Goal: Task Accomplishment & Management: Use online tool/utility

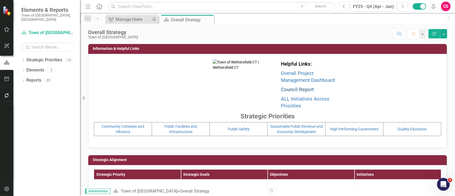
click at [291, 89] on link "Council Report" at bounding box center [297, 90] width 33 height 6
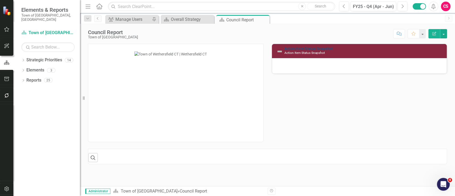
click at [304, 49] on link "Action Item Status Snapshot" at bounding box center [308, 48] width 49 height 4
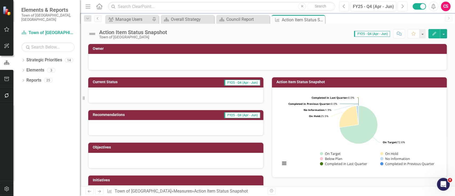
scroll to position [121, 0]
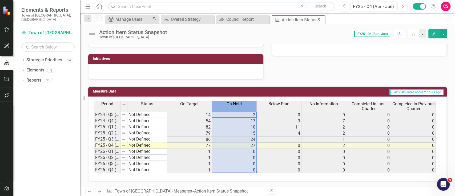
click at [243, 106] on div "On Hold" at bounding box center [234, 104] width 45 height 6
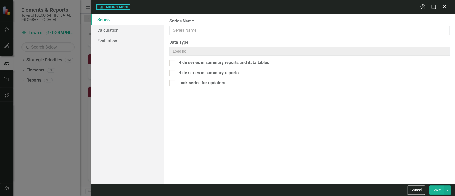
click at [140, 29] on div "Measure Series Measure Series Help Maximize Close Series Calculation Evaluation…" at bounding box center [227, 98] width 455 height 196
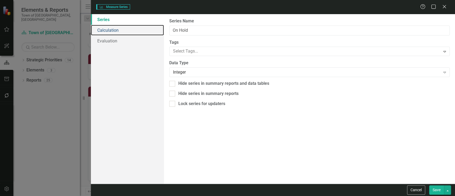
click at [140, 29] on link "Calculation" at bounding box center [127, 30] width 73 height 11
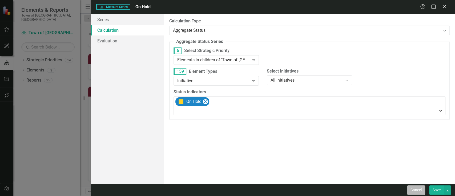
click at [417, 194] on button "Cancel" at bounding box center [416, 189] width 18 height 9
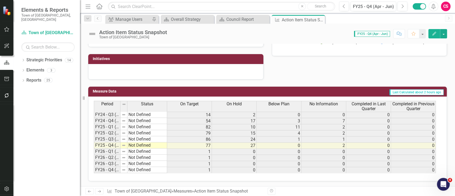
click at [367, 103] on span "Completed in Last Quarter" at bounding box center [368, 106] width 42 height 9
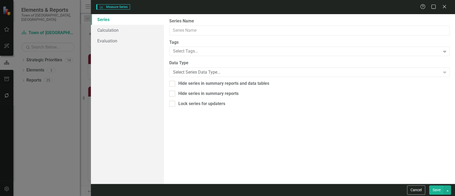
type input "Completed in Last Quarter"
click at [121, 34] on link "Calculation" at bounding box center [127, 30] width 73 height 11
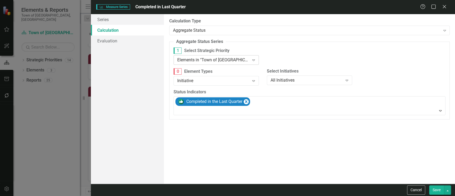
drag, startPoint x: 121, startPoint y: 34, endPoint x: 209, endPoint y: 61, distance: 92.3
click at [209, 61] on div "Elements in "Town of [GEOGRAPHIC_DATA]"" at bounding box center [213, 60] width 72 height 6
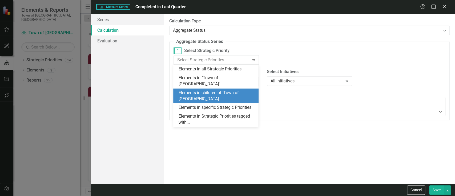
click at [210, 90] on div "Elements in children of 'Town of [GEOGRAPHIC_DATA]'" at bounding box center [217, 96] width 77 height 12
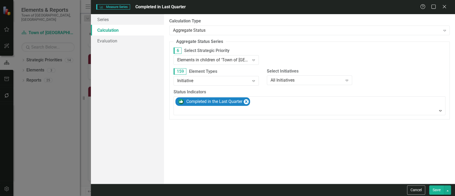
click at [431, 191] on button "Save" at bounding box center [436, 189] width 15 height 9
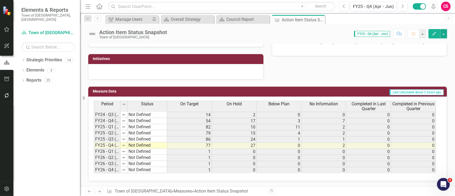
click at [399, 108] on span "Completed in Previous Quarter" at bounding box center [413, 106] width 42 height 9
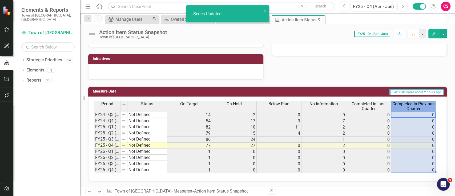
click at [399, 108] on span "Completed in Previous Quarter" at bounding box center [413, 106] width 42 height 9
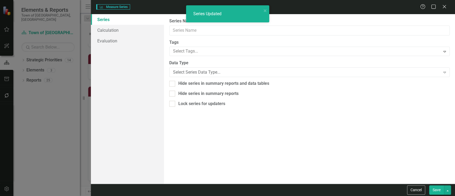
click at [119, 31] on div "Measure Series Measure Series Help Maximize Close Series Calculation Evaluation…" at bounding box center [227, 98] width 455 height 196
type input "Completed in Previous Quarter"
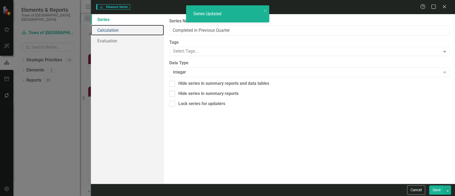
click at [119, 31] on link "Calculation" at bounding box center [127, 30] width 73 height 11
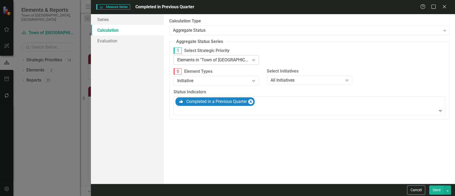
click at [222, 60] on div "Elements in "Town of [GEOGRAPHIC_DATA]"" at bounding box center [213, 60] width 72 height 6
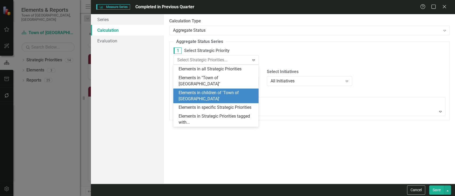
click at [216, 92] on div "Elements in children of 'Town of [GEOGRAPHIC_DATA]'" at bounding box center [217, 96] width 77 height 12
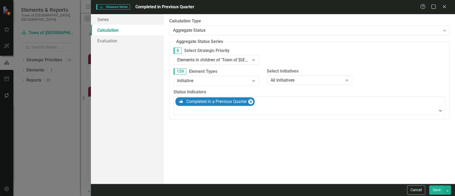
click at [437, 189] on button "Save" at bounding box center [436, 189] width 15 height 9
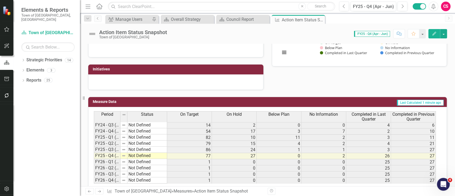
scroll to position [111, 0]
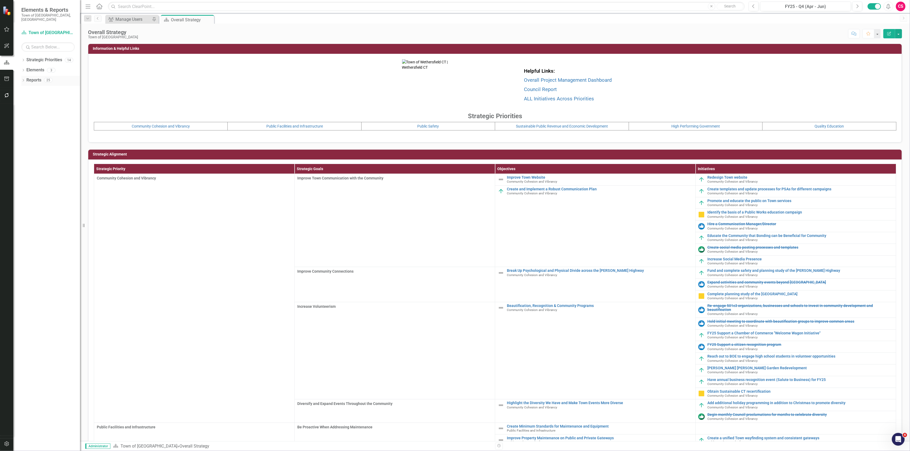
click at [33, 77] on link "Reports" at bounding box center [33, 80] width 15 height 6
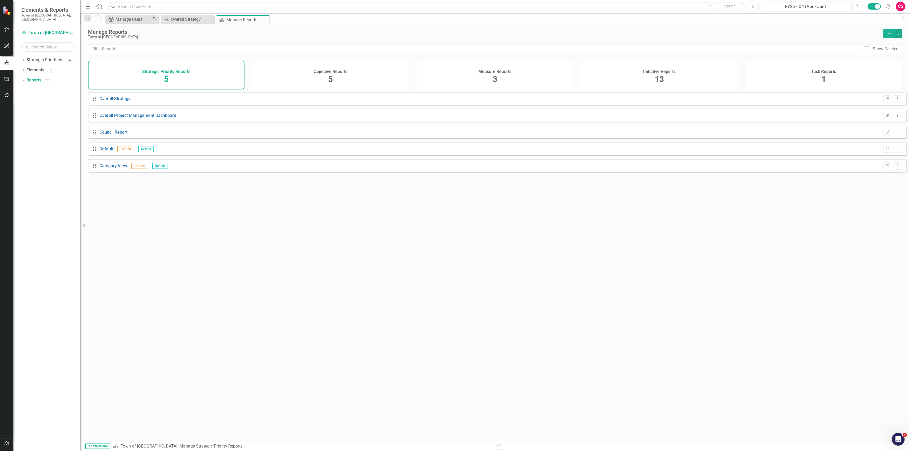
click at [496, 68] on div "Measure Reports" at bounding box center [494, 71] width 33 height 6
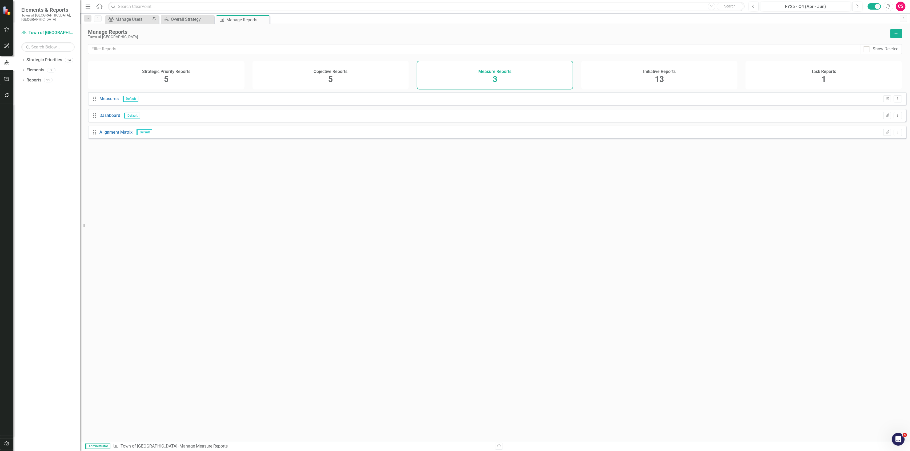
click at [897, 35] on icon "Add" at bounding box center [895, 34] width 5 height 4
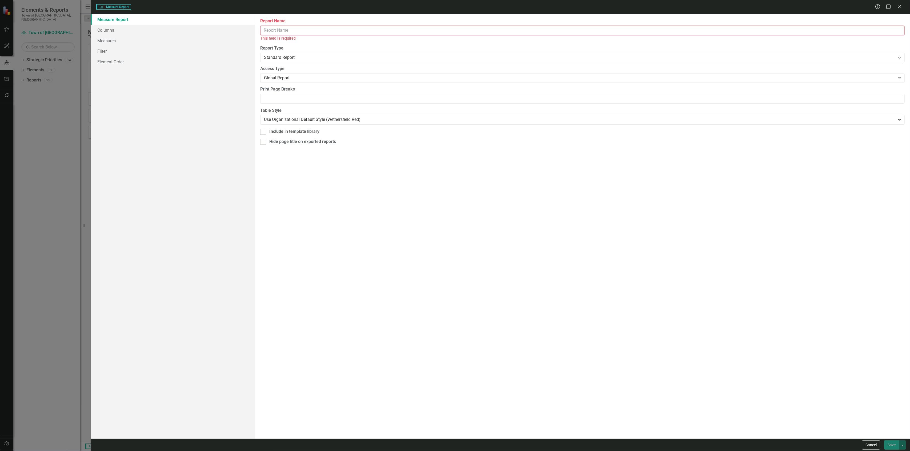
click at [825, 28] on input "Report Name" at bounding box center [582, 31] width 644 height 10
type input "Status Snapshots to Update"
click at [335, 50] on div "Standard Report" at bounding box center [579, 52] width 631 height 6
click at [335, 41] on label "Report Type" at bounding box center [582, 42] width 644 height 6
click at [310, 70] on div "Global Report" at bounding box center [579, 72] width 631 height 6
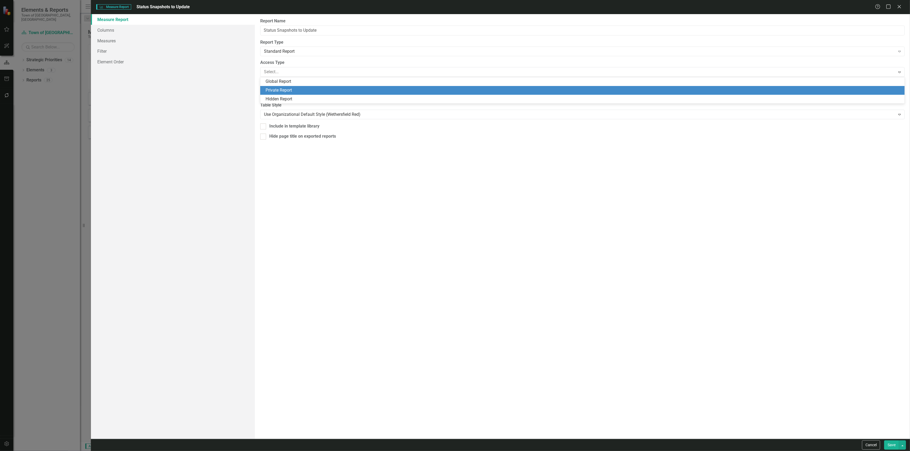
click at [293, 93] on div "Private Report" at bounding box center [583, 90] width 636 height 6
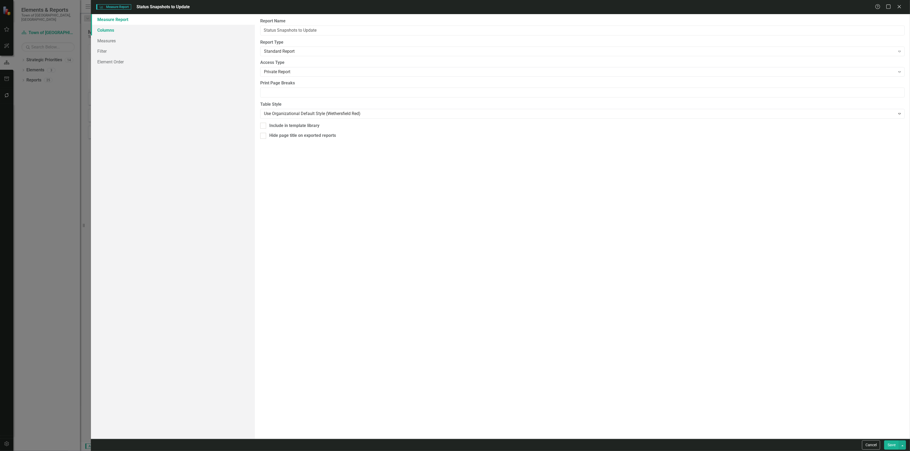
click at [187, 25] on link "Columns" at bounding box center [173, 30] width 164 height 11
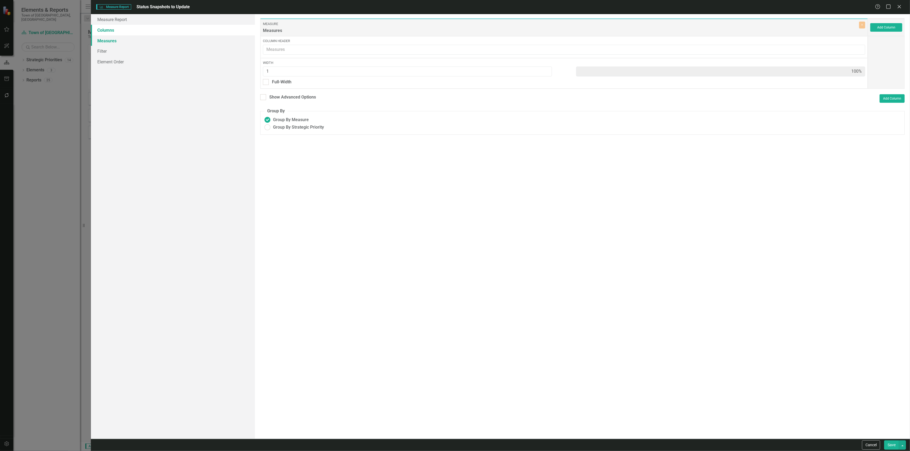
click at [221, 43] on link "Measures" at bounding box center [173, 40] width 164 height 11
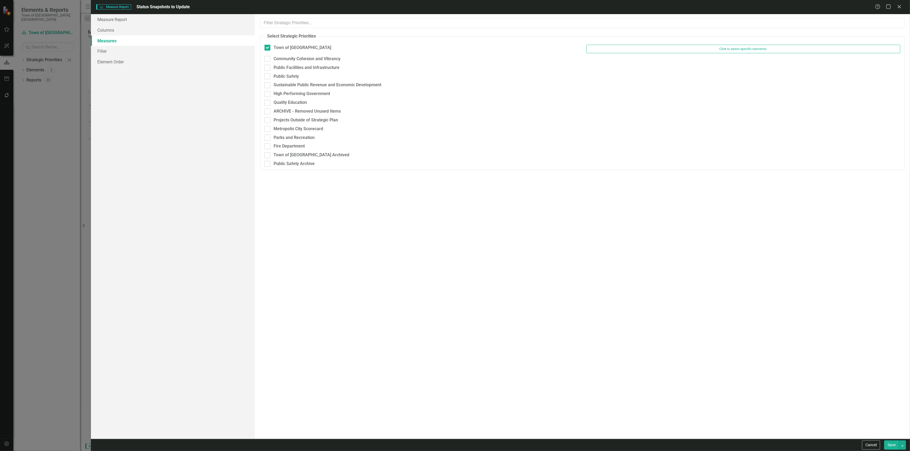
click at [269, 63] on div "Community Cohesion and Vibrancy" at bounding box center [421, 60] width 322 height 9
click at [272, 60] on div "Community Cohesion and Vibrancy" at bounding box center [421, 59] width 314 height 6
click at [268, 59] on input "Community Cohesion and Vibrancy" at bounding box center [265, 57] width 3 height 3
checkbox input "true"
click at [272, 73] on div "Public Facilities and Infrastructure" at bounding box center [421, 70] width 314 height 6
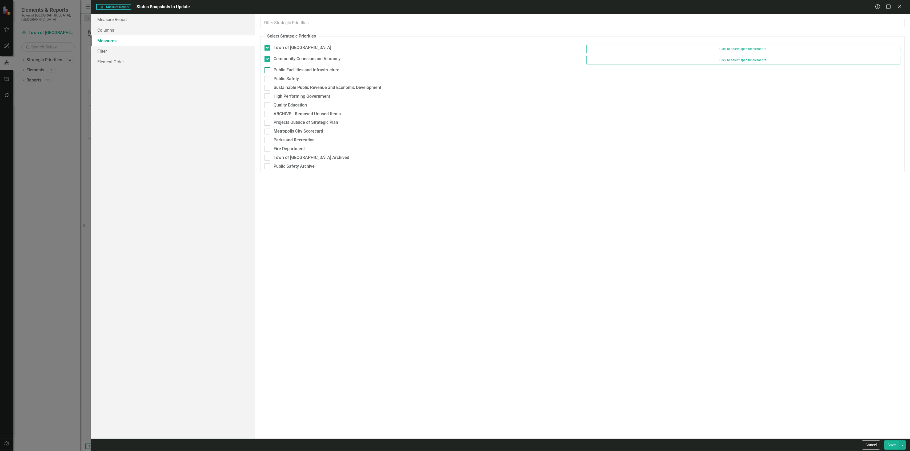
click at [268, 71] on input "Public Facilities and Infrastructure" at bounding box center [265, 68] width 3 height 3
checkbox input "true"
click at [271, 84] on div "Public Safety" at bounding box center [421, 82] width 314 height 6
click at [268, 82] on input "Public Safety" at bounding box center [265, 80] width 3 height 3
checkbox input "true"
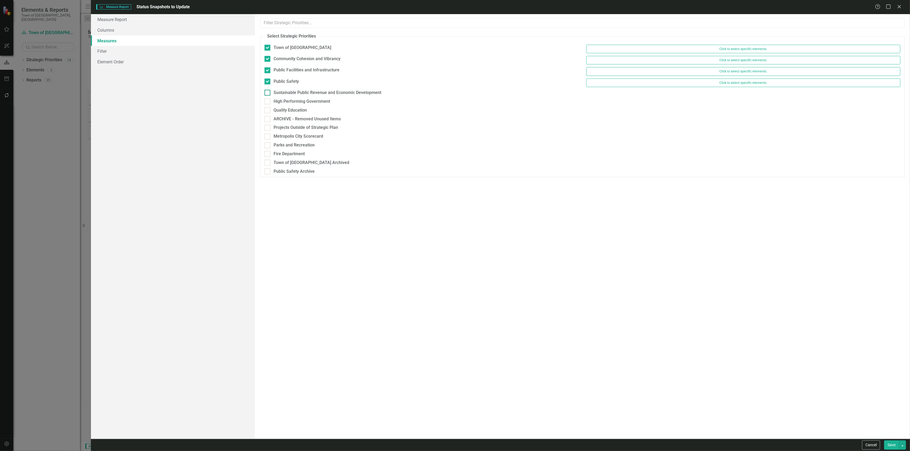
click at [270, 96] on div "Sustainable Public Revenue and Economic Development" at bounding box center [421, 93] width 314 height 6
click at [268, 93] on input "Sustainable Public Revenue and Economic Development" at bounding box center [265, 91] width 3 height 3
checkbox input "true"
click at [269, 106] on div at bounding box center [267, 104] width 6 height 6
click at [268, 105] on input "High Performing Government" at bounding box center [265, 102] width 3 height 3
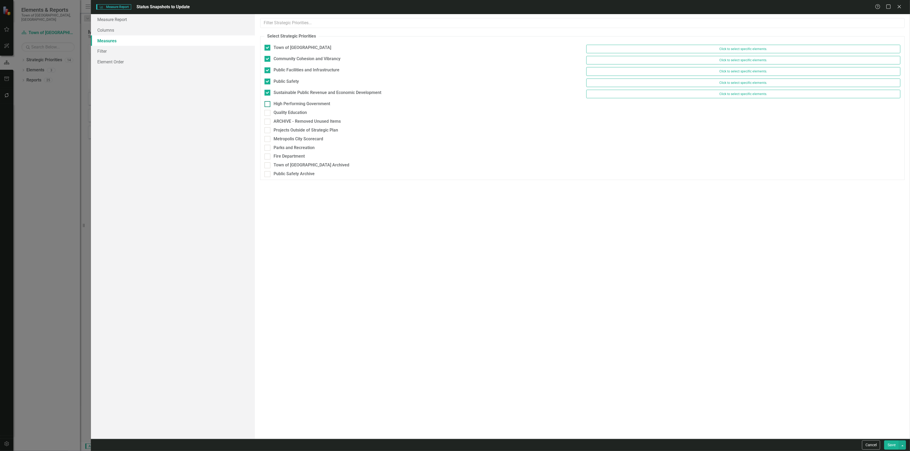
checkbox input "true"
click at [268, 118] on div at bounding box center [267, 115] width 6 height 6
click at [268, 116] on input "Quality Education" at bounding box center [265, 113] width 3 height 3
checkbox input "true"
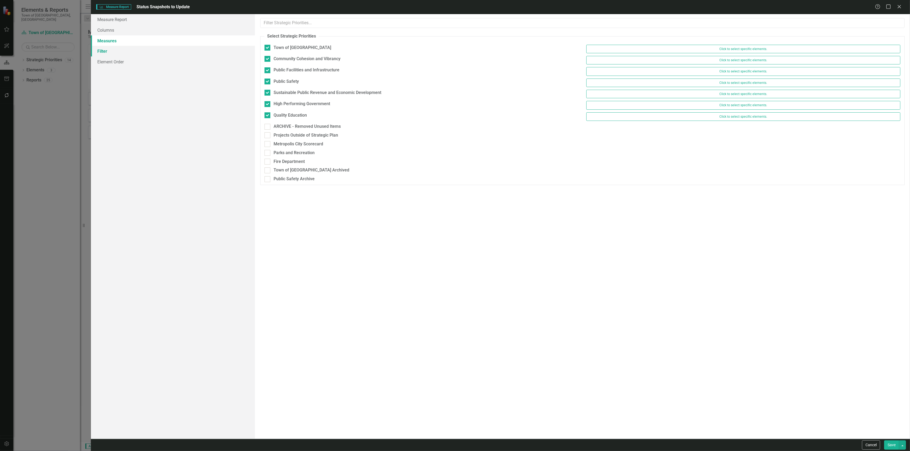
click at [186, 55] on link "Filter" at bounding box center [173, 51] width 164 height 11
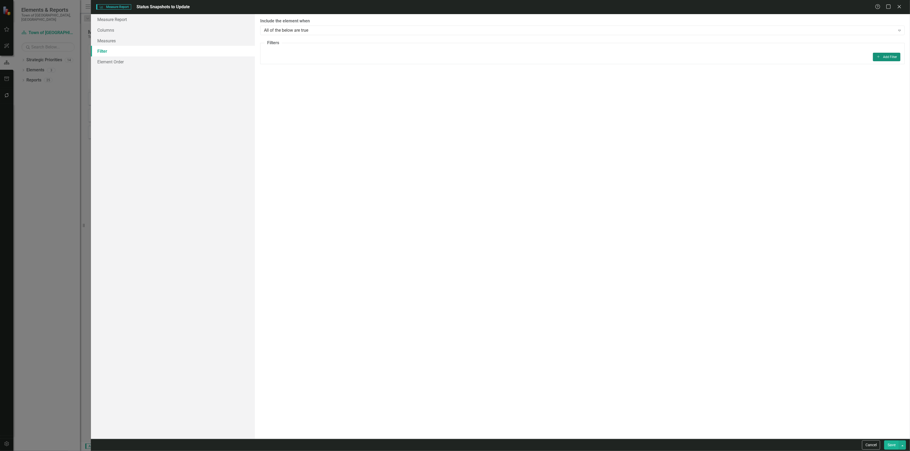
click at [894, 53] on button "Add Add Filter" at bounding box center [885, 57] width 27 height 9
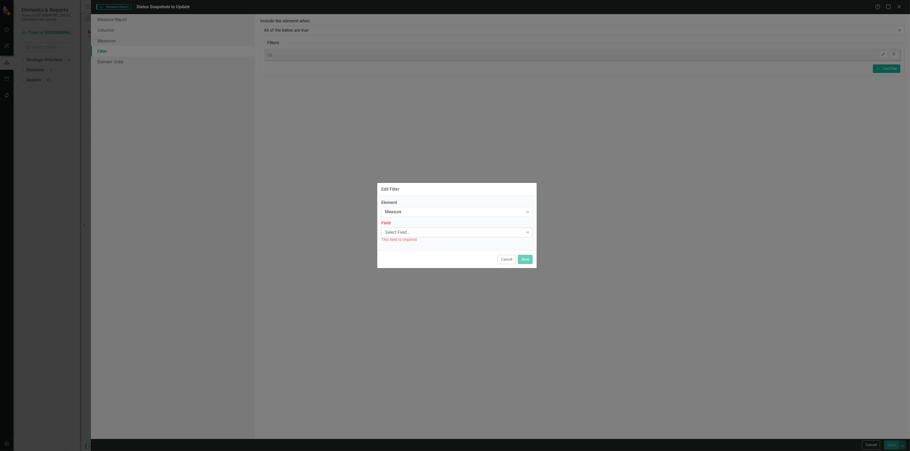
click at [413, 229] on div "Select Field... Expand" at bounding box center [456, 233] width 151 height 10
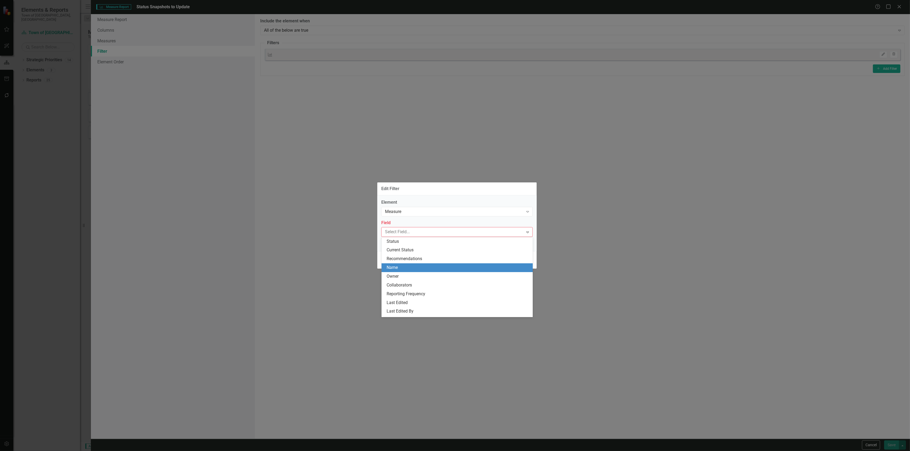
click at [393, 270] on div "Name" at bounding box center [458, 268] width 143 height 6
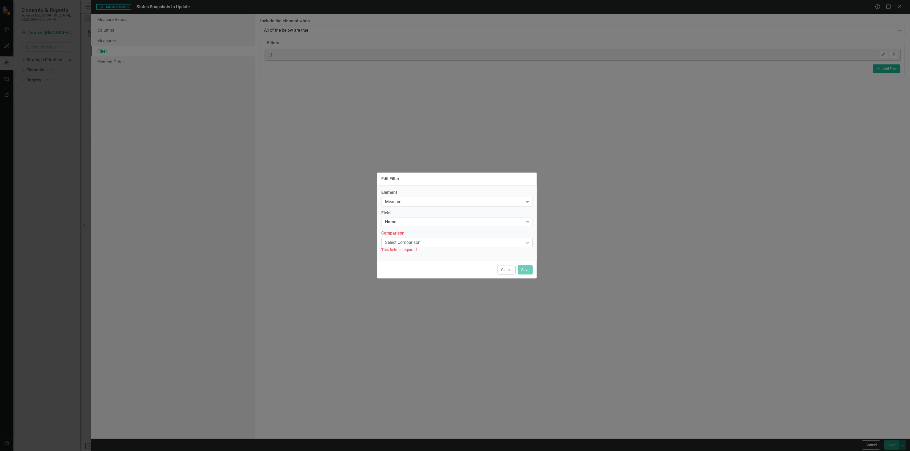
click at [409, 245] on div "Select Comparison..." at bounding box center [454, 243] width 138 height 6
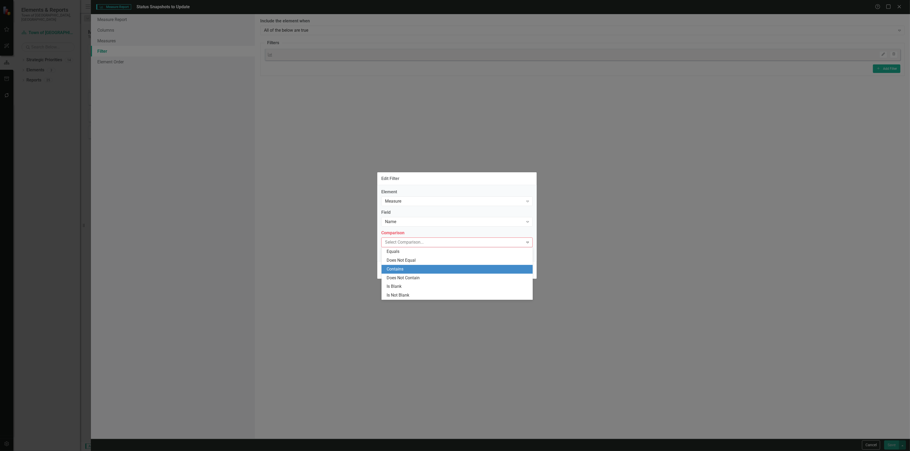
click at [401, 267] on div "Contains" at bounding box center [458, 269] width 143 height 6
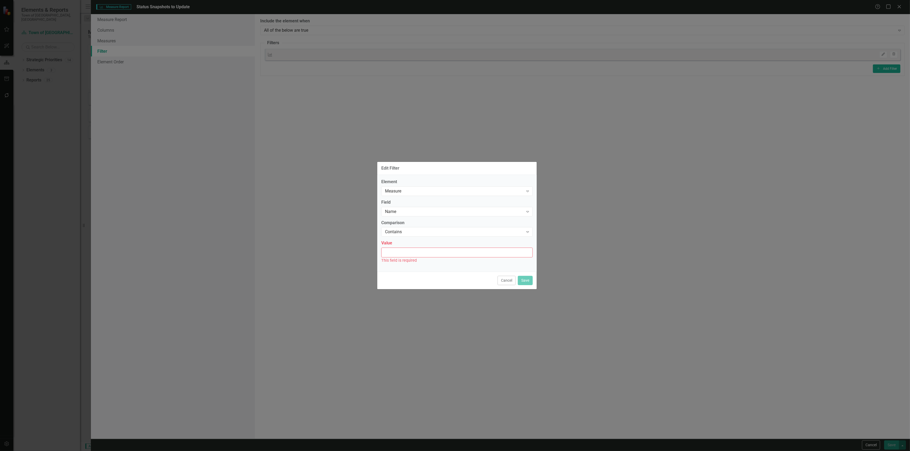
click at [407, 255] on input "Value" at bounding box center [456, 253] width 151 height 10
type input "Status Snapshot"
drag, startPoint x: 524, startPoint y: 278, endPoint x: 586, endPoint y: 287, distance: 62.0
click at [524, 278] on button "Save" at bounding box center [525, 277] width 15 height 9
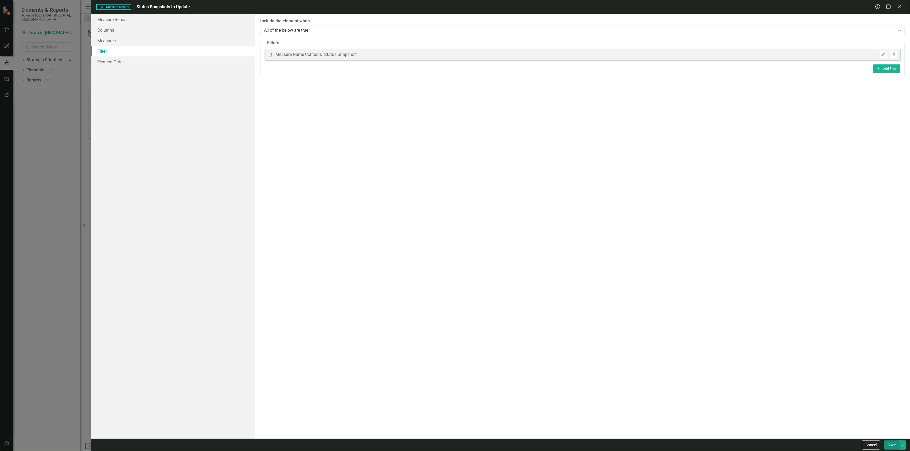
click at [884, 445] on div "Save" at bounding box center [893, 445] width 23 height 9
click at [886, 445] on button "Save" at bounding box center [891, 445] width 15 height 9
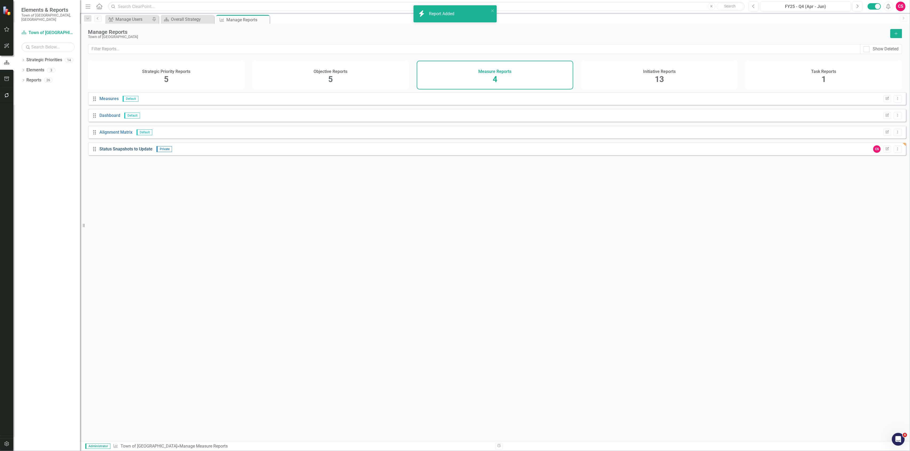
click at [140, 152] on link "Status Snapshots to Update" at bounding box center [125, 149] width 53 height 5
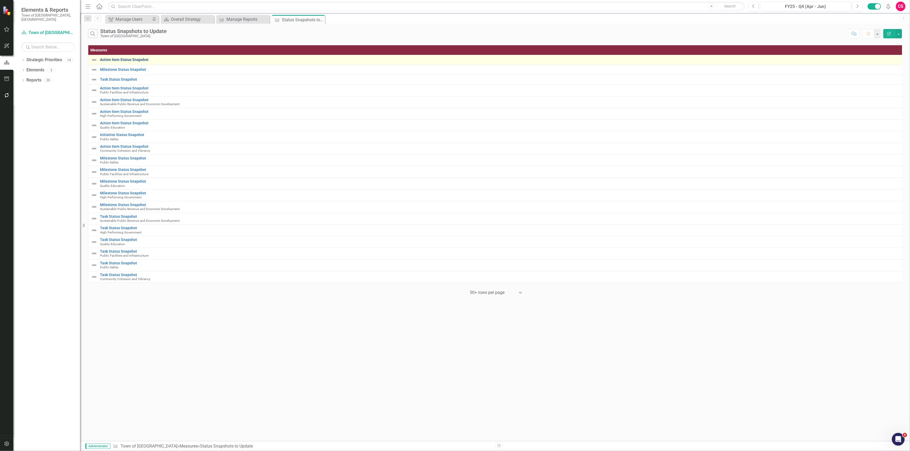
click at [124, 59] on link "Action Item Status Snapshot" at bounding box center [500, 60] width 801 height 4
